Goal: Transaction & Acquisition: Book appointment/travel/reservation

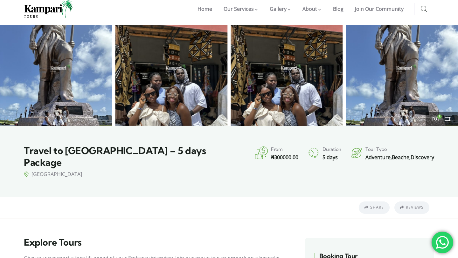
scroll to position [7, 0]
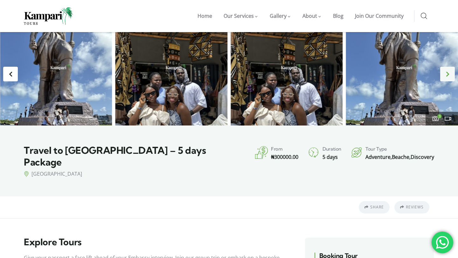
click at [450, 80] on div "Next slide" at bounding box center [447, 74] width 15 height 15
click at [449, 76] on div "Next slide" at bounding box center [447, 74] width 15 height 15
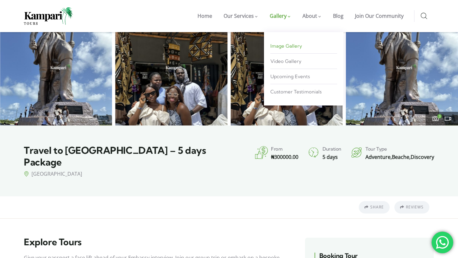
click at [290, 46] on span "Image Gallery" at bounding box center [287, 46] width 32 height 6
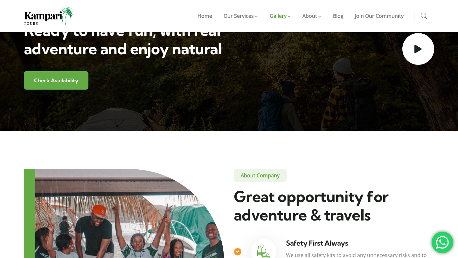
scroll to position [818, 0]
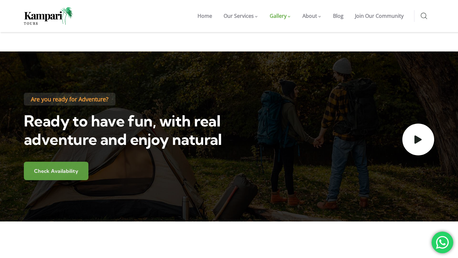
click at [83, 170] on link "Check Availability" at bounding box center [56, 171] width 65 height 18
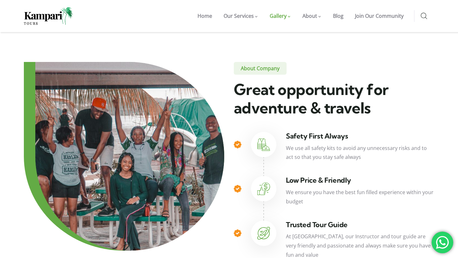
scroll to position [1027, 0]
